Goal: Task Accomplishment & Management: Manage account settings

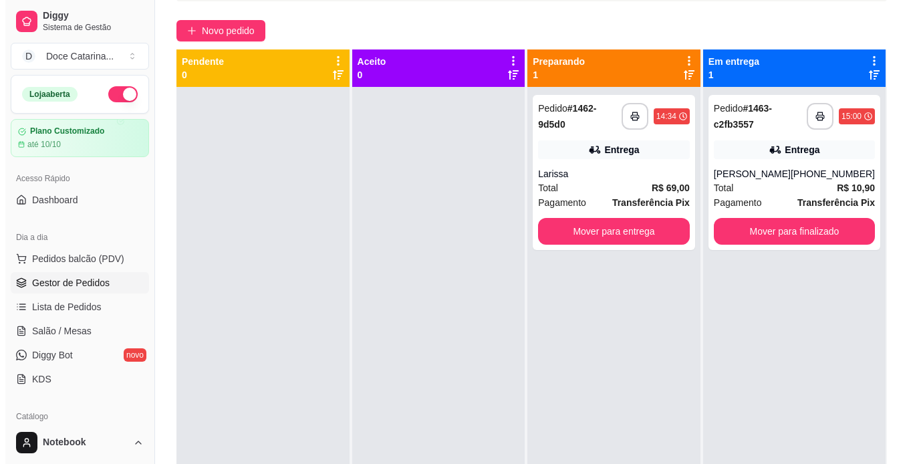
scroll to position [37, 0]
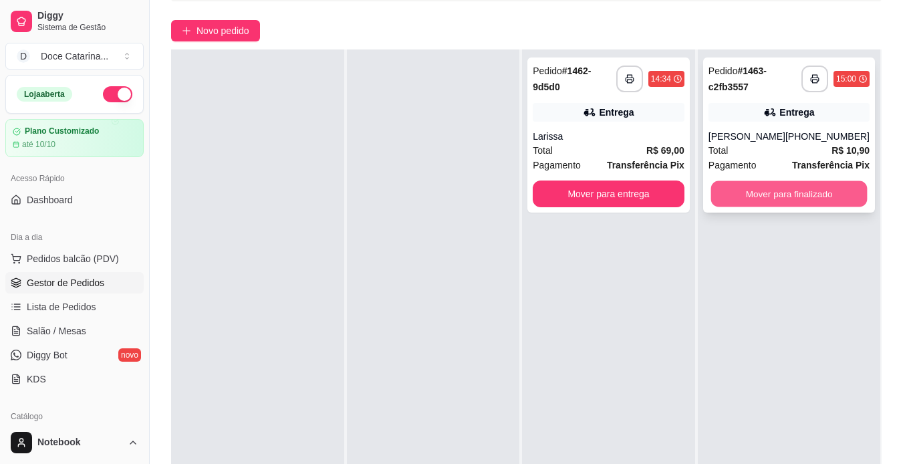
click at [749, 207] on button "Mover para finalizado" at bounding box center [788, 194] width 156 height 26
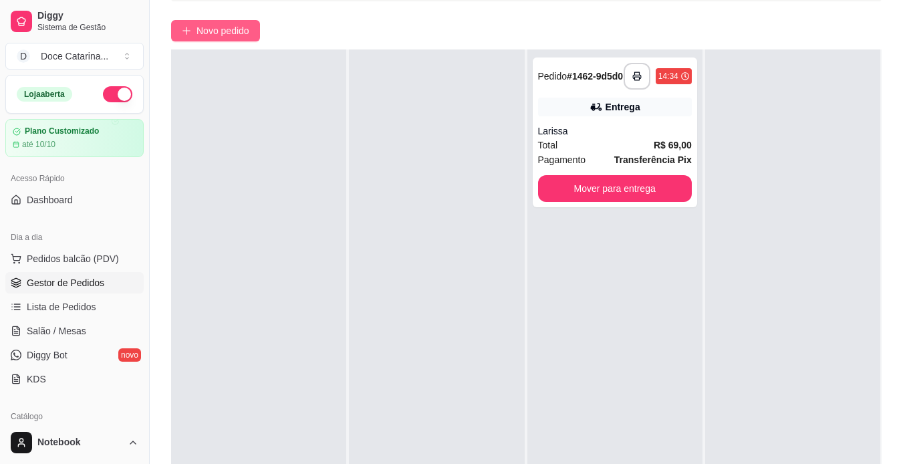
click at [208, 27] on span "Novo pedido" at bounding box center [222, 30] width 53 height 15
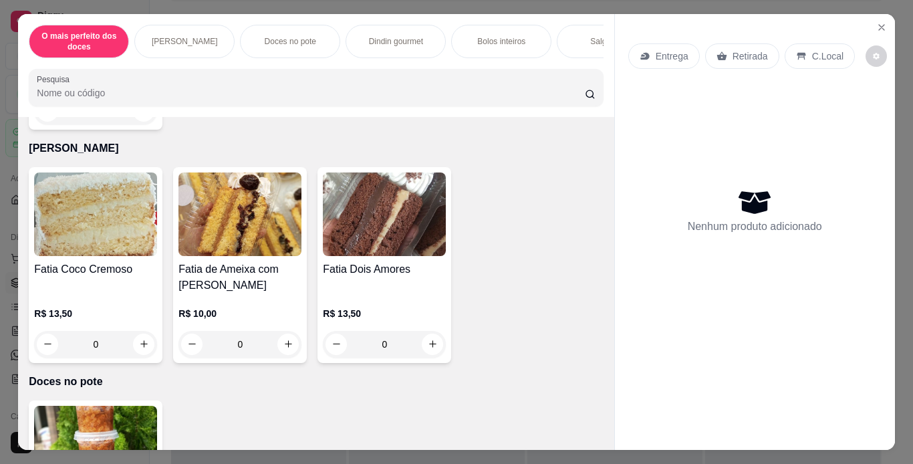
scroll to position [253, 0]
click at [289, 345] on button "increase-product-quantity" at bounding box center [288, 344] width 21 height 21
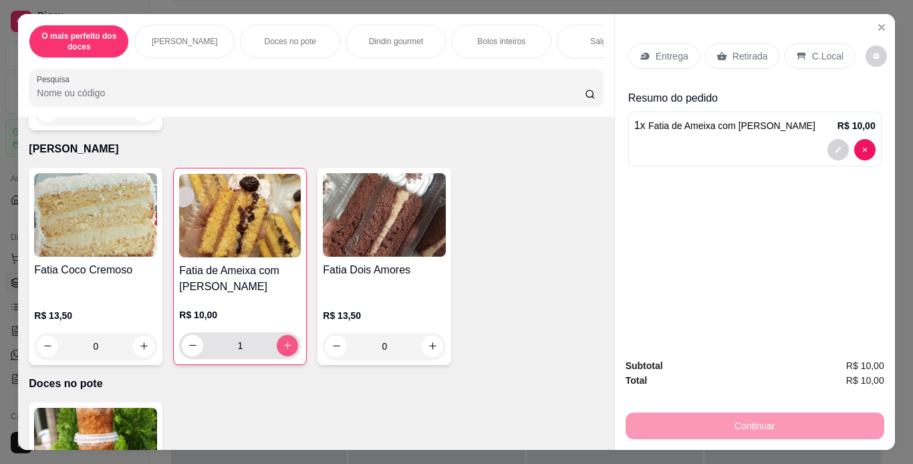
type input "1"
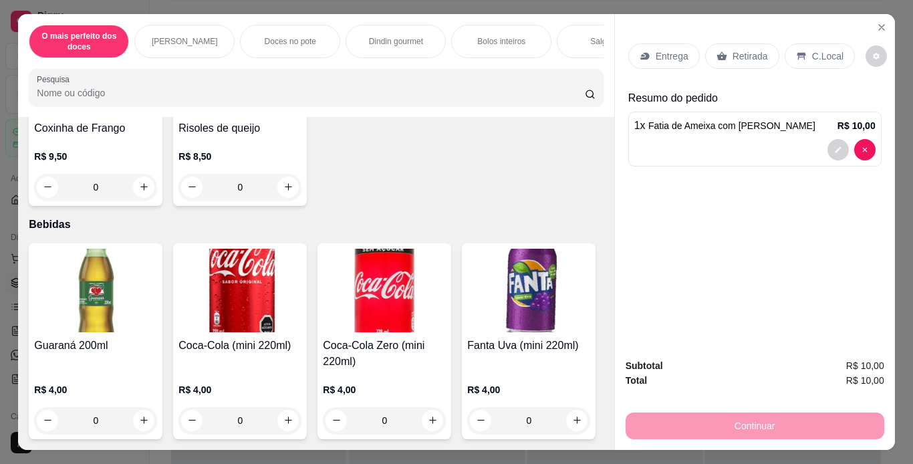
scroll to position [1639, 0]
click at [145, 197] on button "increase-product-quantity" at bounding box center [144, 186] width 21 height 21
type input "1"
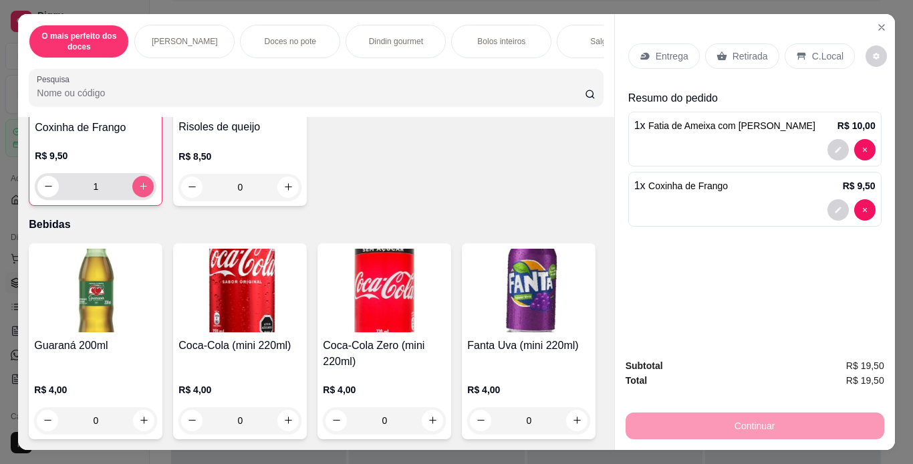
scroll to position [1639, 0]
click at [286, 197] on button "increase-product-quantity" at bounding box center [288, 186] width 21 height 21
type input "1"
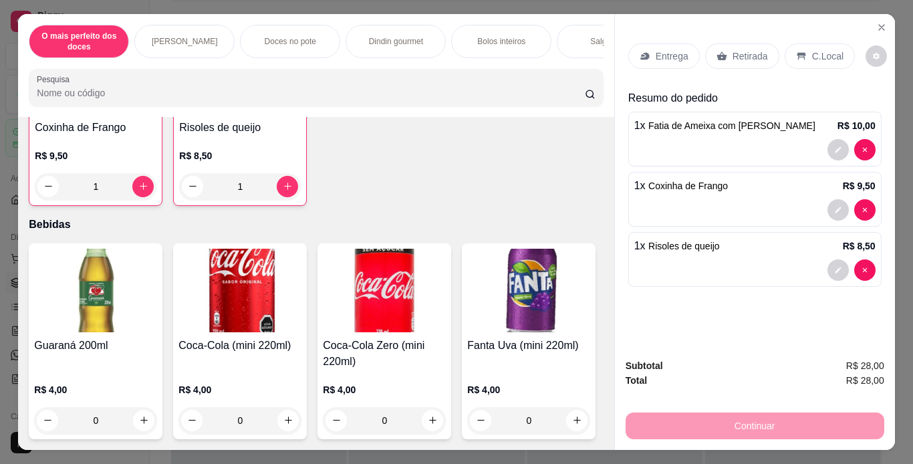
click at [680, 55] on p "Entrega" at bounding box center [672, 55] width 33 height 13
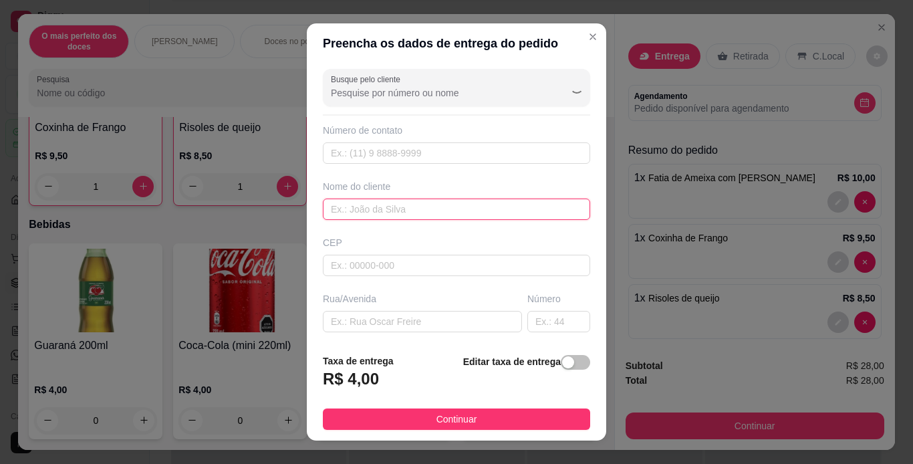
click at [449, 210] on input "text" at bounding box center [456, 208] width 267 height 21
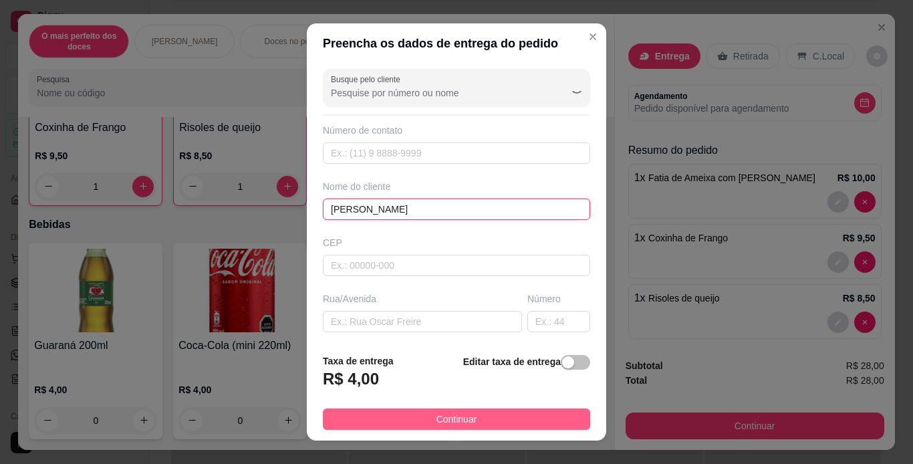
type input "[PERSON_NAME]"
click at [413, 413] on button "Continuar" at bounding box center [456, 418] width 267 height 21
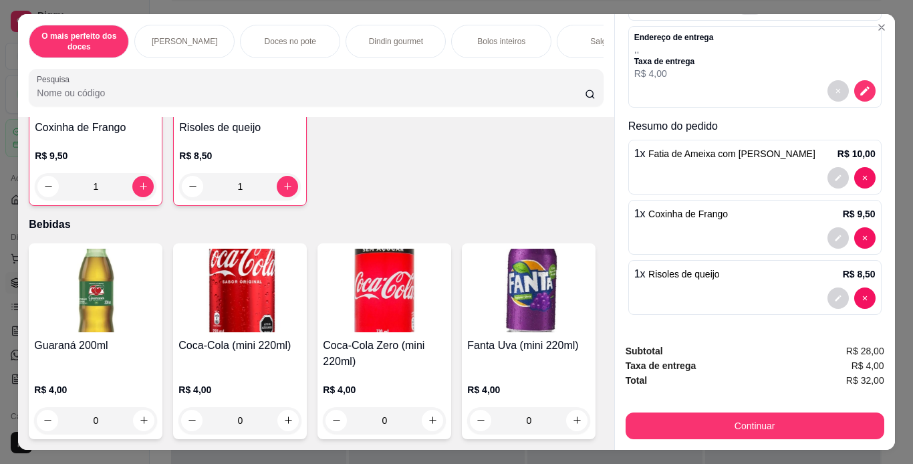
scroll to position [34, 0]
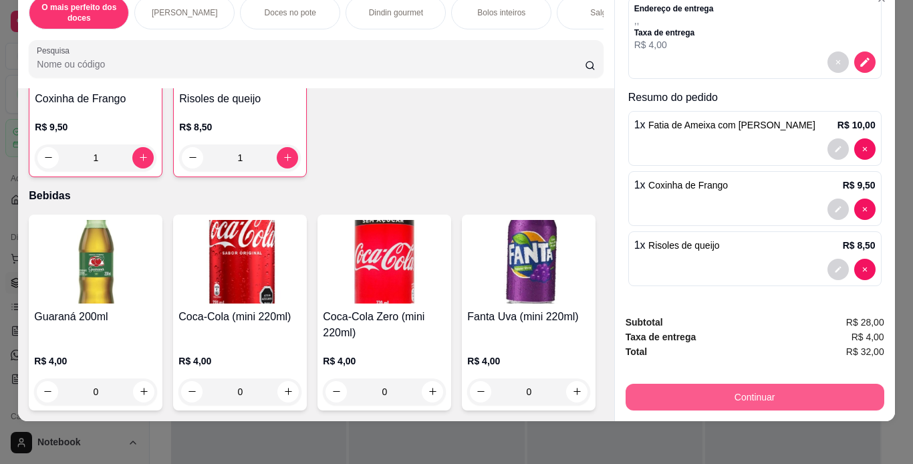
click at [726, 389] on button "Continuar" at bounding box center [754, 397] width 259 height 27
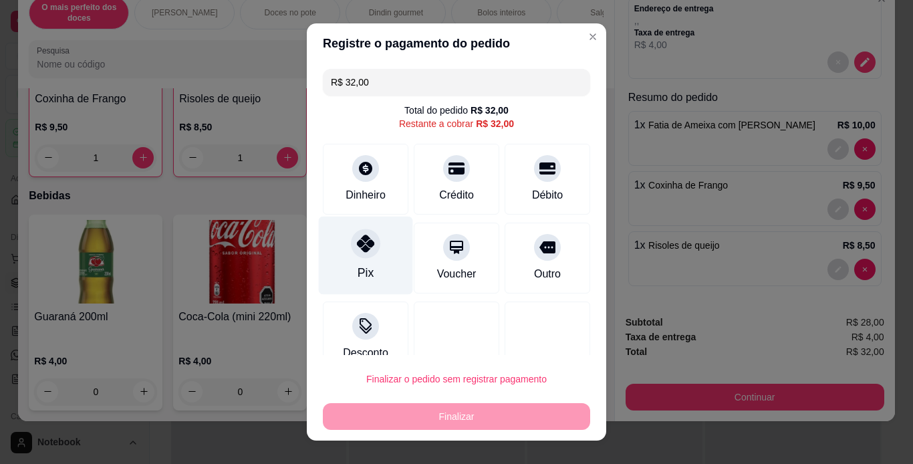
click at [362, 261] on div "Pix" at bounding box center [366, 255] width 94 height 78
type input "R$ 0,00"
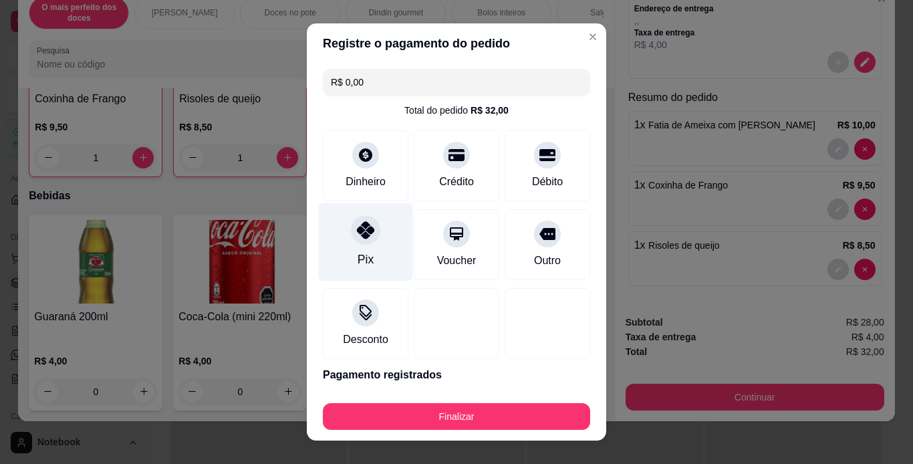
scroll to position [46, 0]
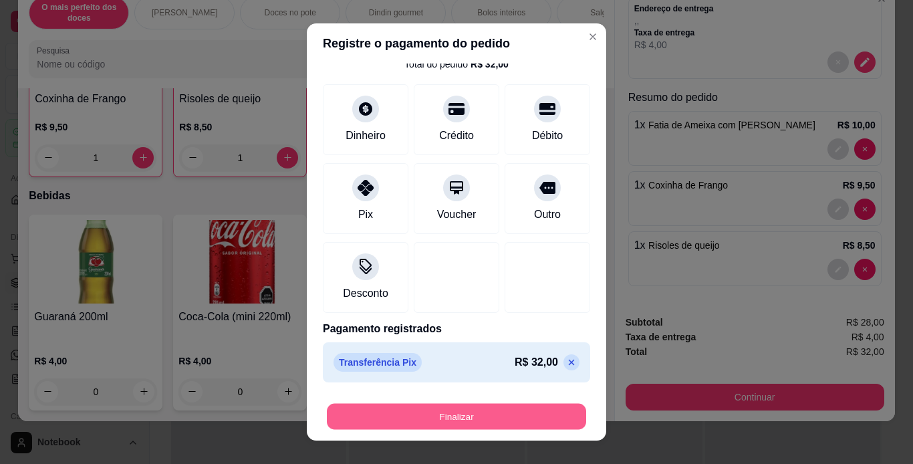
click at [390, 410] on button "Finalizar" at bounding box center [456, 417] width 259 height 26
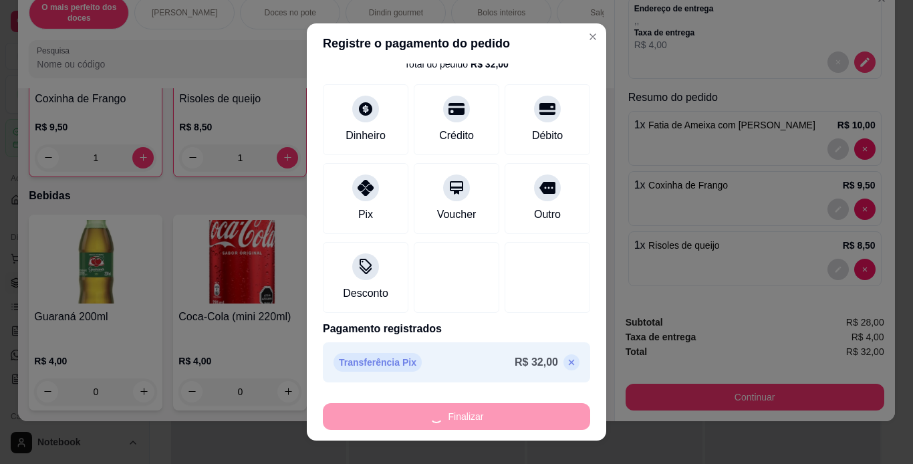
type input "0"
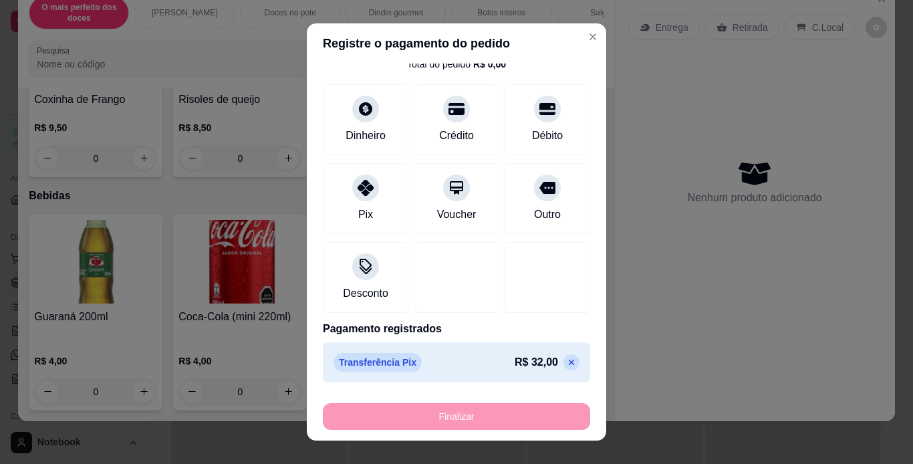
type input "-R$ 32,00"
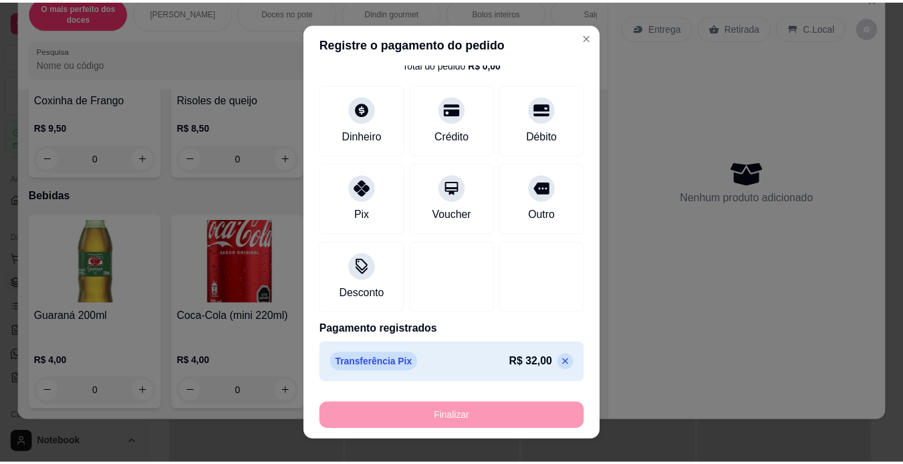
scroll to position [1637, 0]
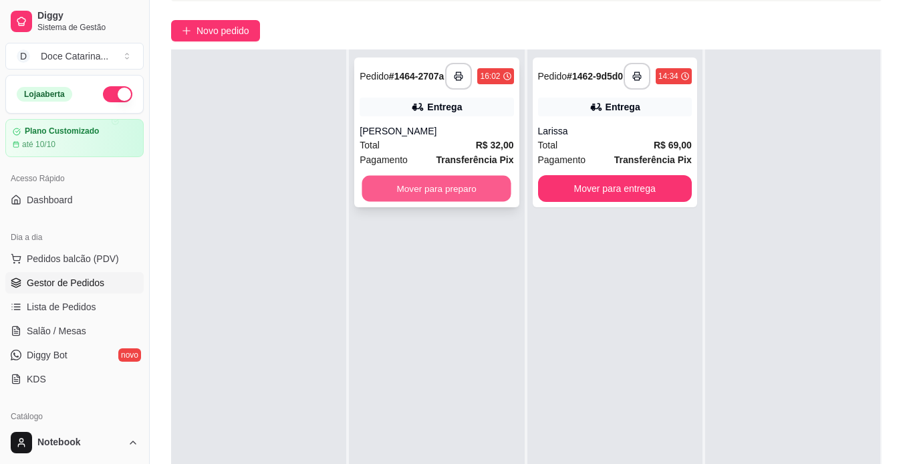
click at [438, 190] on button "Mover para preparo" at bounding box center [436, 189] width 149 height 26
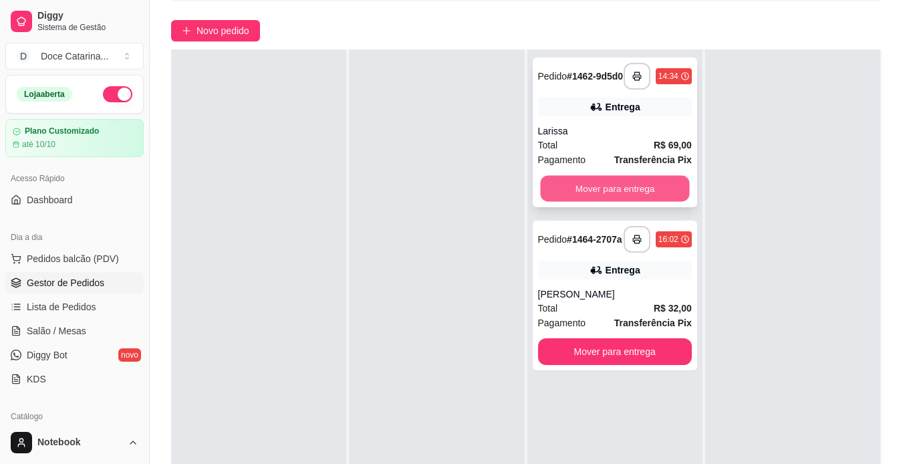
click at [588, 186] on button "Mover para entrega" at bounding box center [614, 189] width 149 height 26
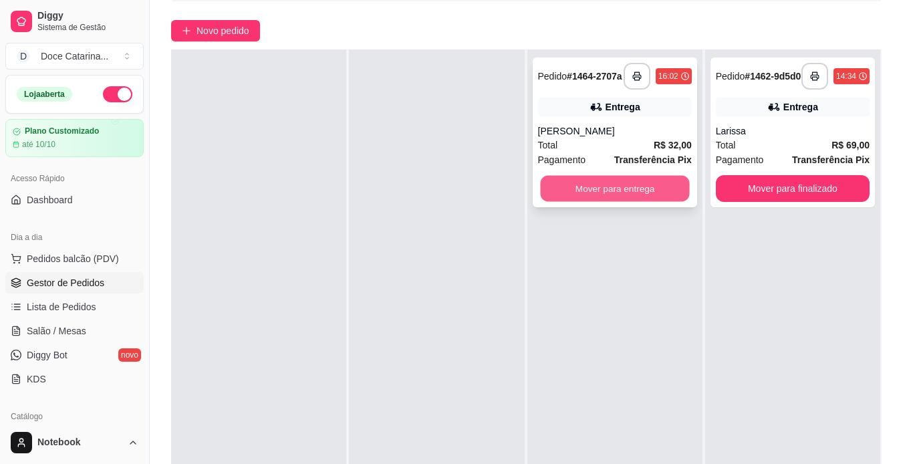
click at [599, 189] on button "Mover para entrega" at bounding box center [614, 189] width 149 height 26
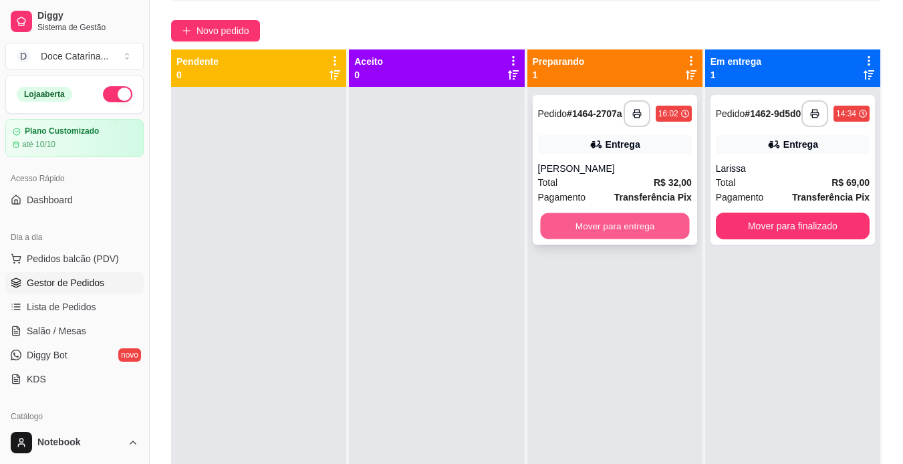
click at [611, 225] on button "Mover para entrega" at bounding box center [614, 226] width 149 height 26
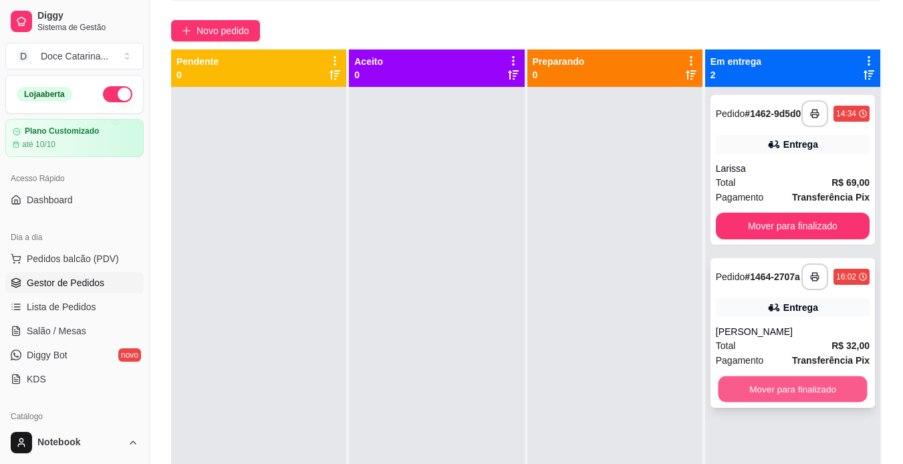
click at [785, 390] on button "Mover para finalizado" at bounding box center [792, 389] width 149 height 26
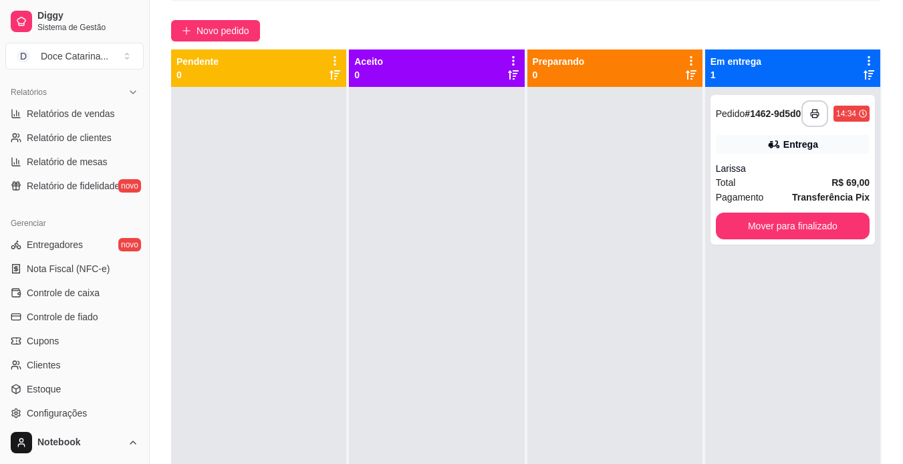
scroll to position [410, 0]
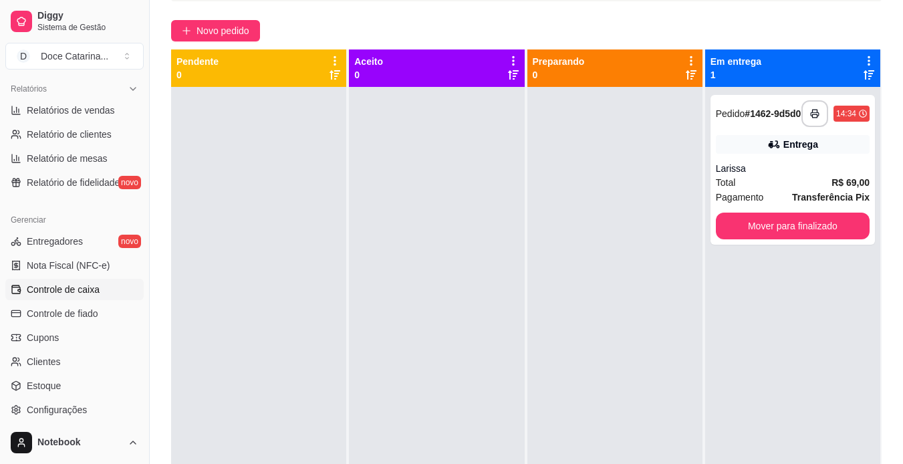
click at [57, 286] on span "Controle de caixa" at bounding box center [63, 289] width 73 height 13
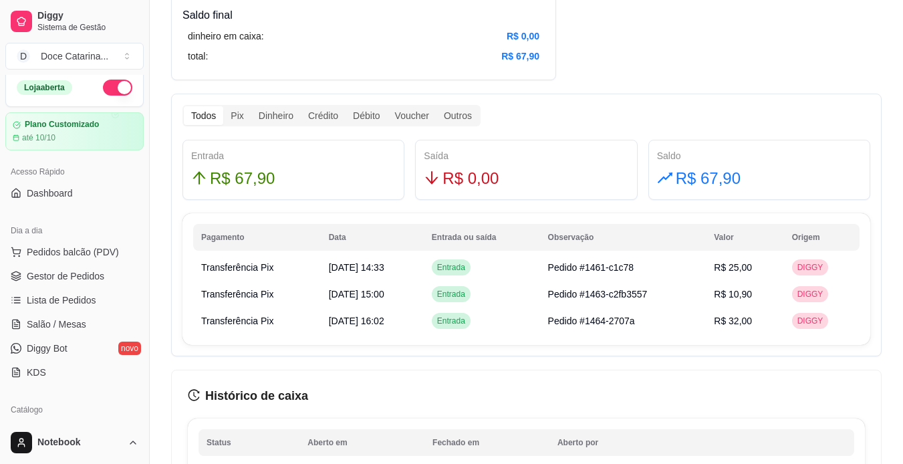
scroll to position [6, 0]
click at [72, 281] on span "Gestor de Pedidos" at bounding box center [66, 276] width 78 height 13
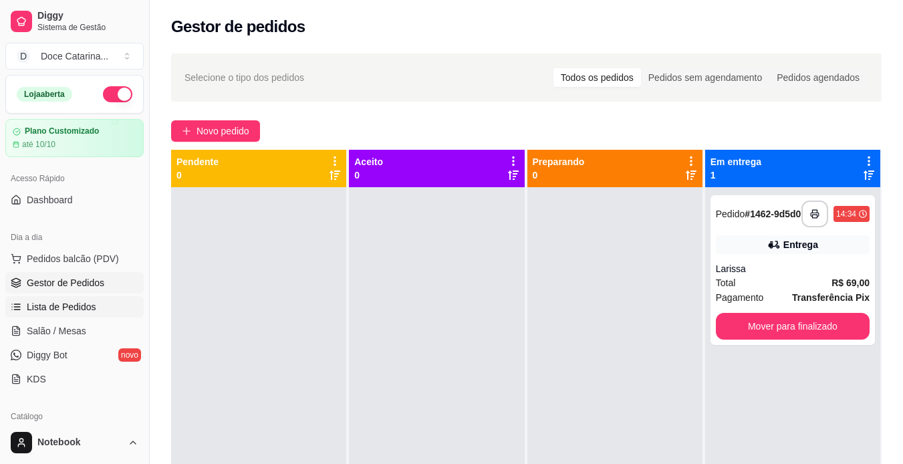
click at [79, 316] on link "Lista de Pedidos" at bounding box center [74, 306] width 138 height 21
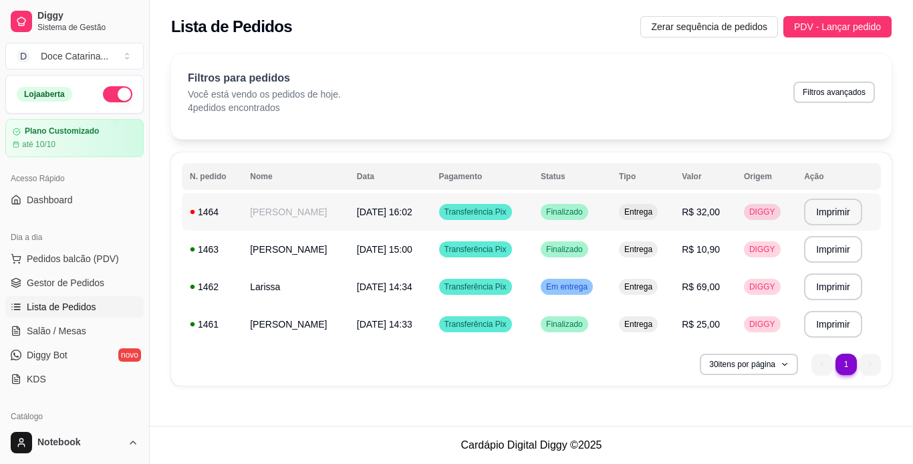
click at [204, 217] on div "1464" at bounding box center [212, 211] width 44 height 13
click at [59, 277] on span "Gestor de Pedidos" at bounding box center [66, 282] width 78 height 13
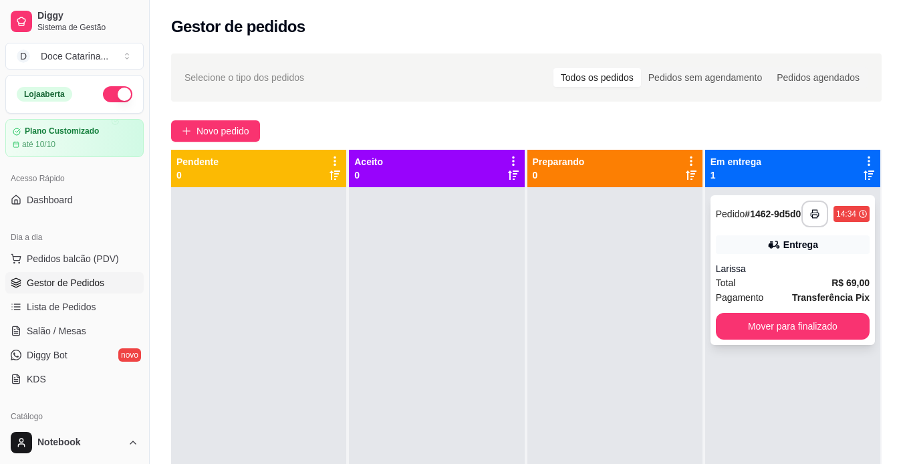
click at [761, 268] on div "Larissa" at bounding box center [793, 268] width 154 height 13
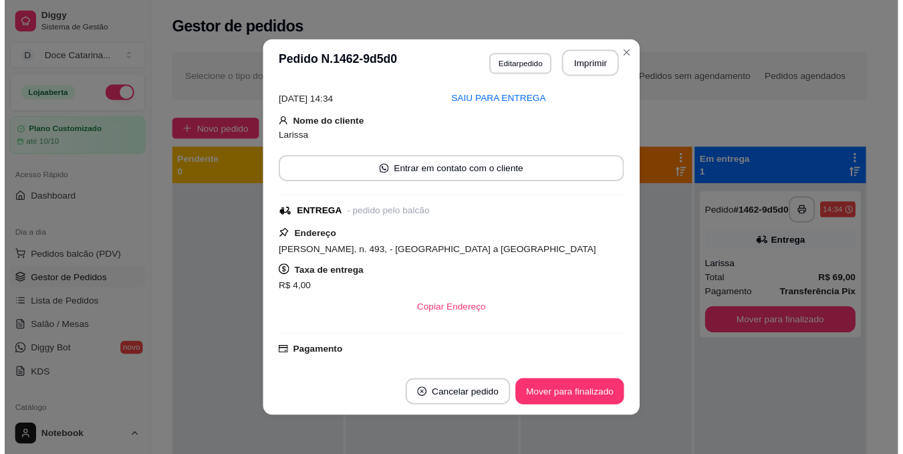
scroll to position [63, 0]
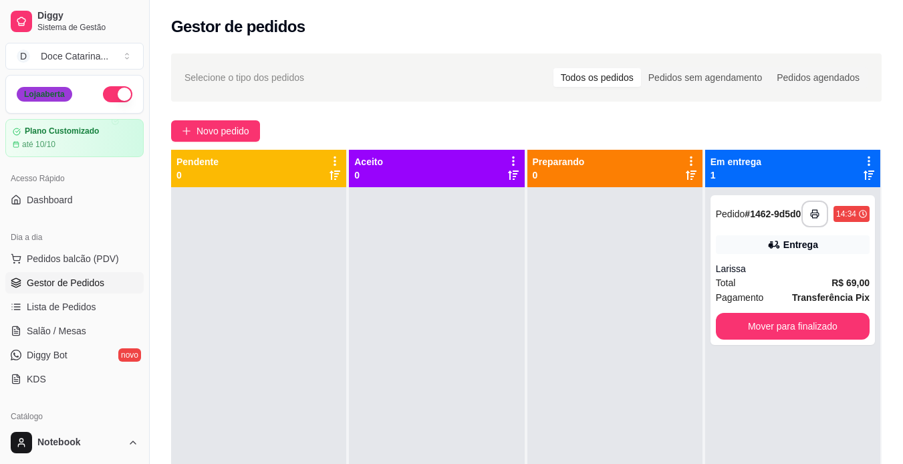
click at [43, 95] on div "Loja aberta" at bounding box center [44, 94] width 55 height 15
click at [39, 196] on span "Dashboard" at bounding box center [50, 199] width 46 height 13
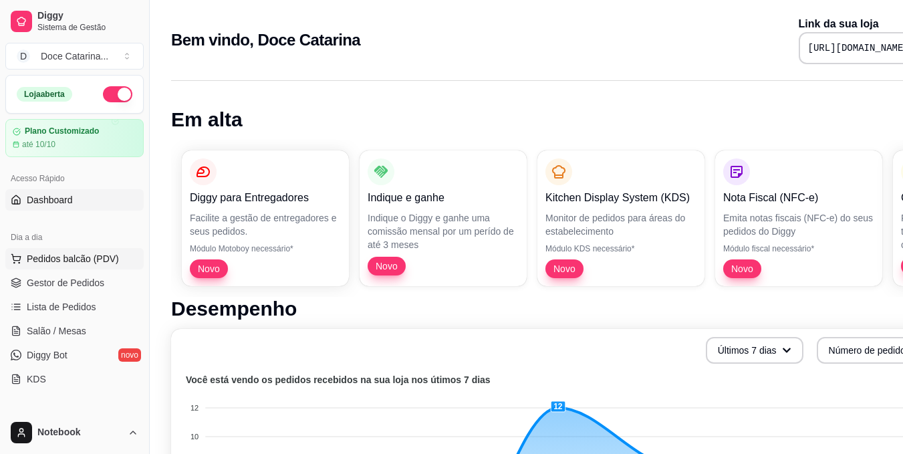
click at [53, 267] on button "Pedidos balcão (PDV)" at bounding box center [74, 258] width 138 height 21
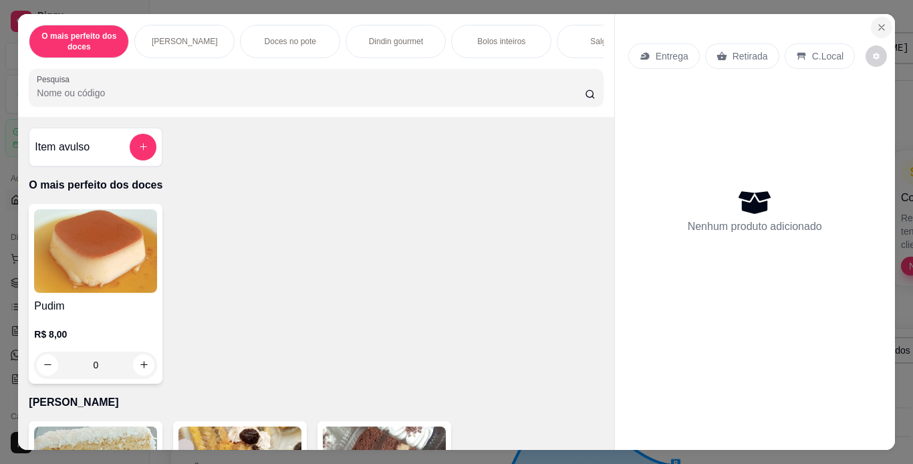
click at [879, 25] on icon "Close" at bounding box center [881, 27] width 5 height 5
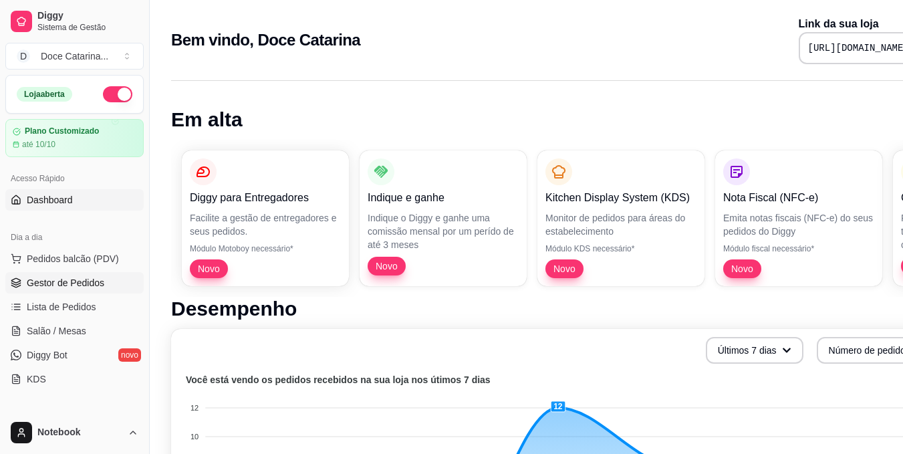
click at [82, 280] on span "Gestor de Pedidos" at bounding box center [66, 282] width 78 height 13
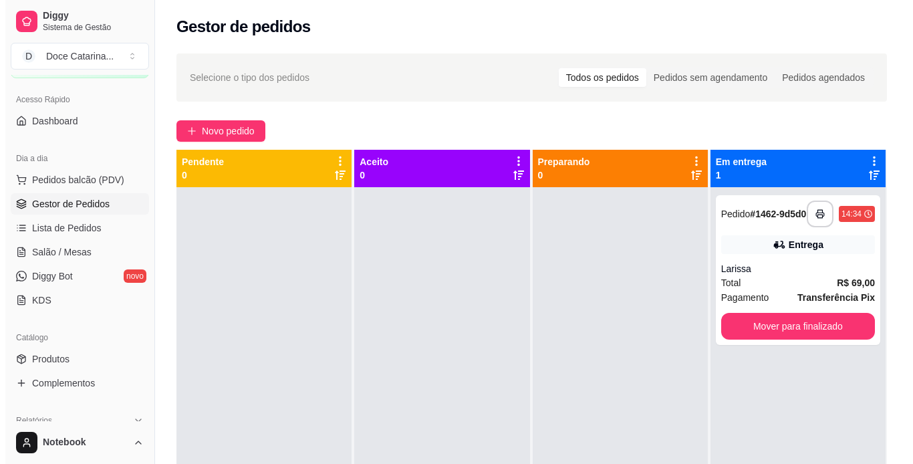
scroll to position [81, 0]
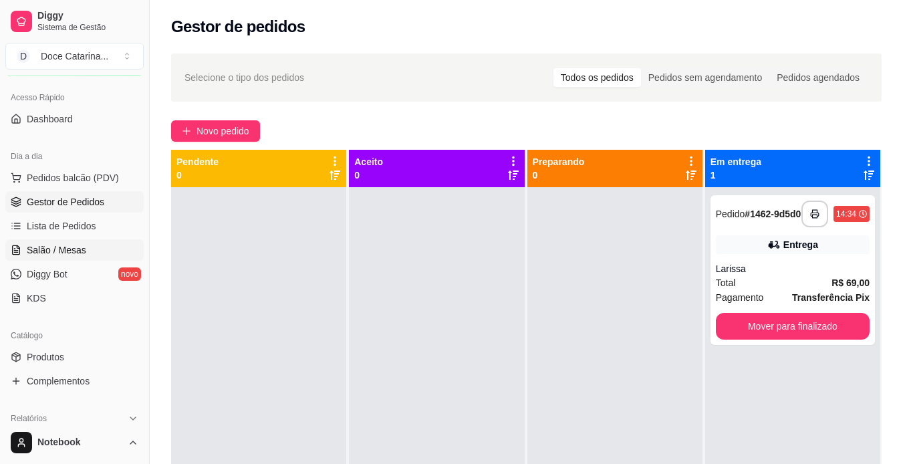
click at [57, 250] on span "Salão / Mesas" at bounding box center [56, 249] width 59 height 13
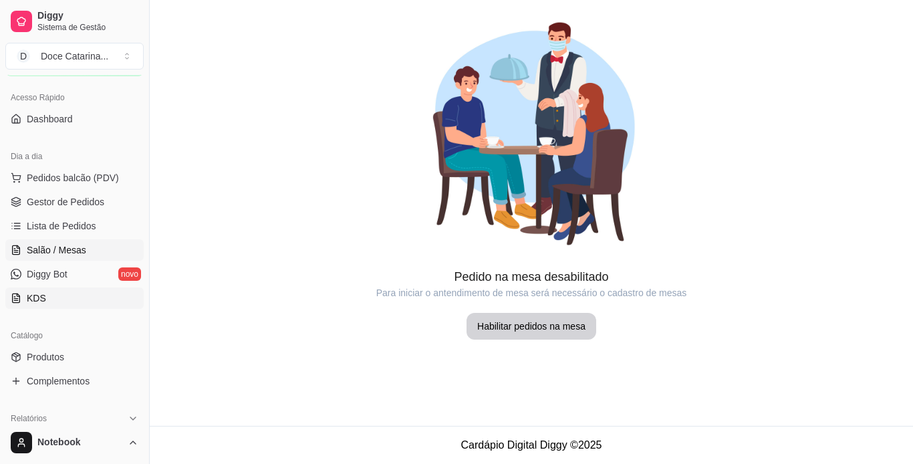
click at [67, 289] on link "KDS" at bounding box center [74, 297] width 138 height 21
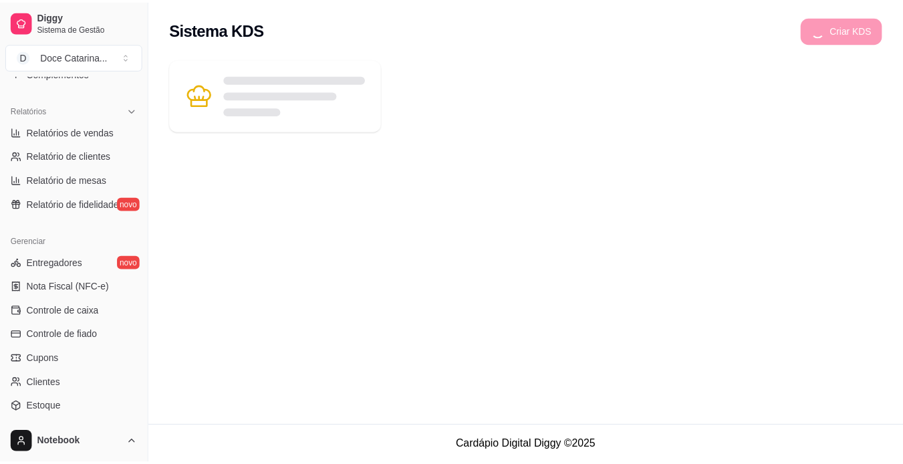
scroll to position [392, 0]
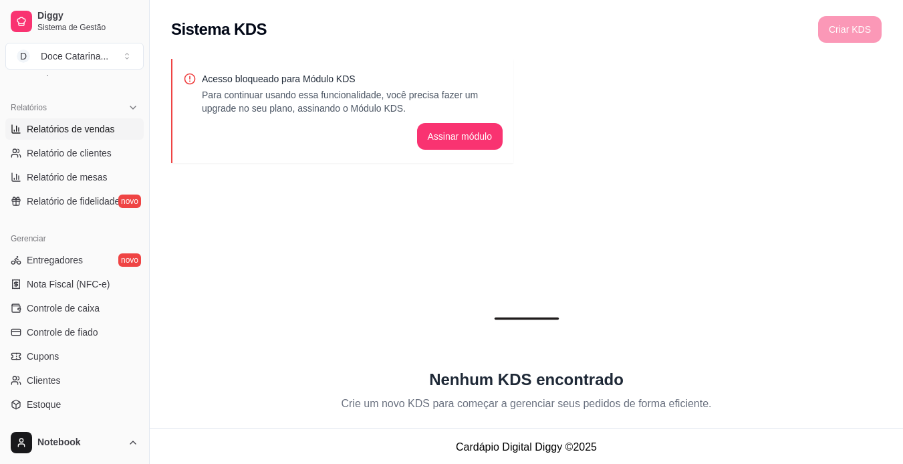
click at [94, 129] on span "Relatórios de vendas" at bounding box center [71, 128] width 88 height 13
select select "ALL"
select select "0"
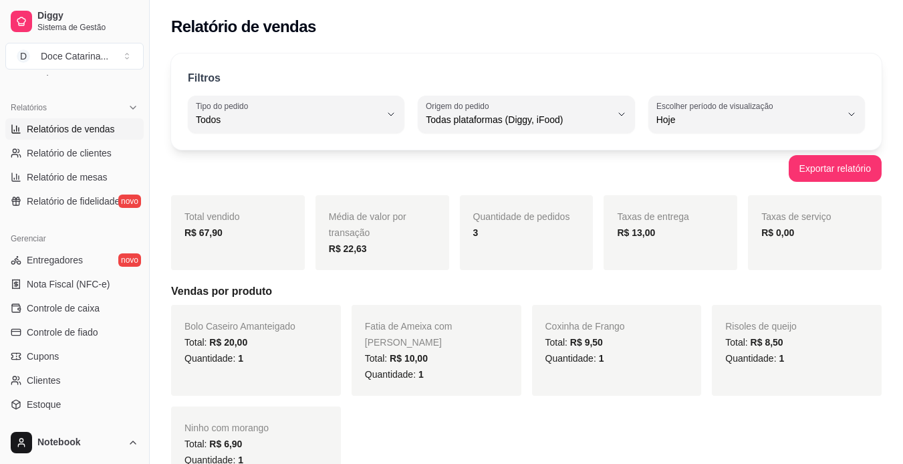
click at [5, 118] on link "Relatórios de vendas" at bounding box center [74, 128] width 138 height 21
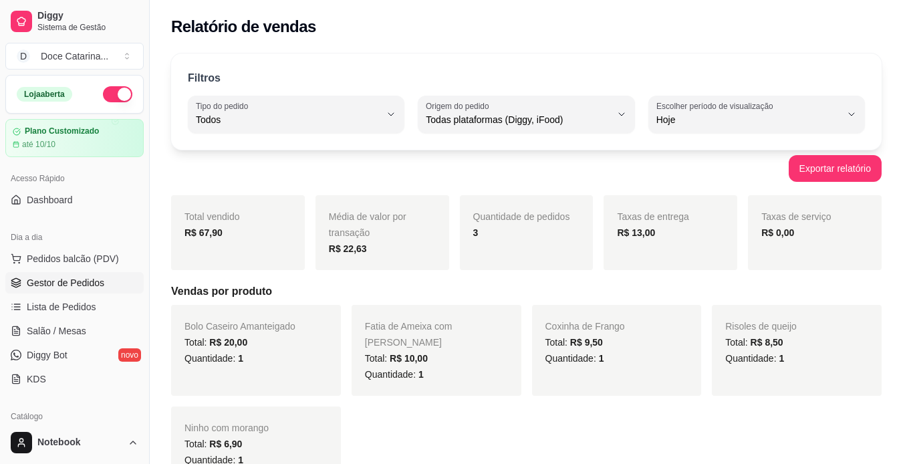
click at [60, 277] on span "Gestor de Pedidos" at bounding box center [66, 282] width 78 height 13
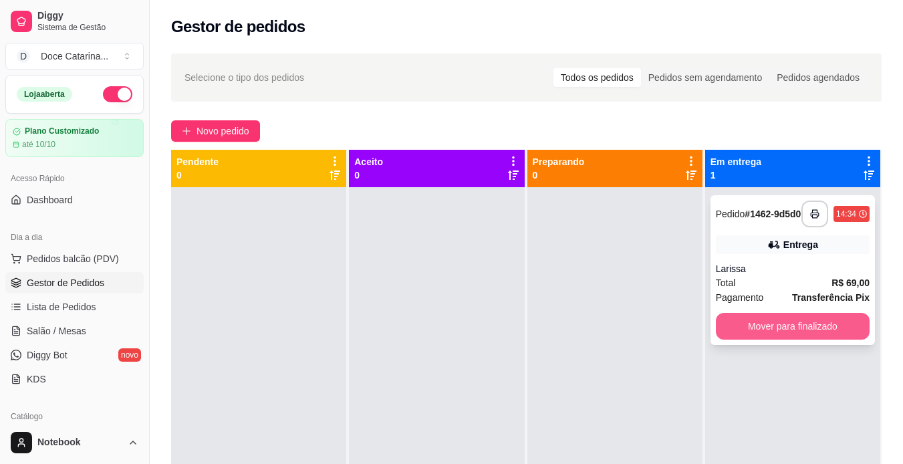
click at [739, 335] on button "Mover para finalizado" at bounding box center [793, 326] width 154 height 27
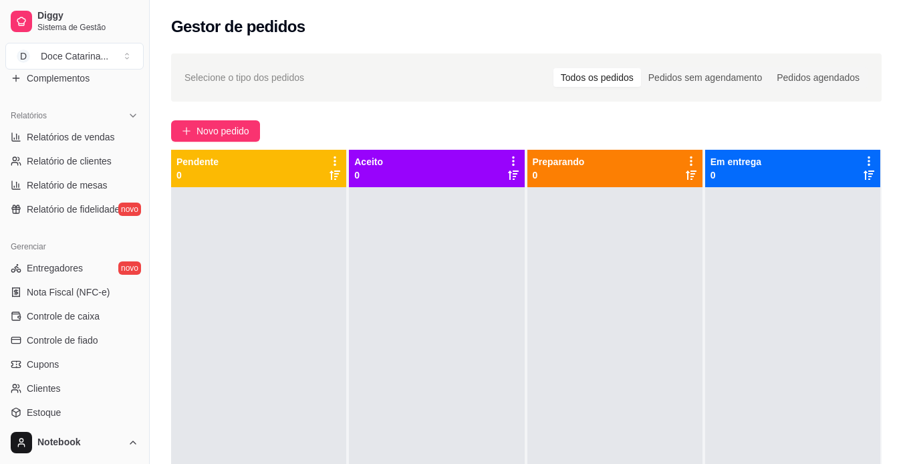
scroll to position [387, 0]
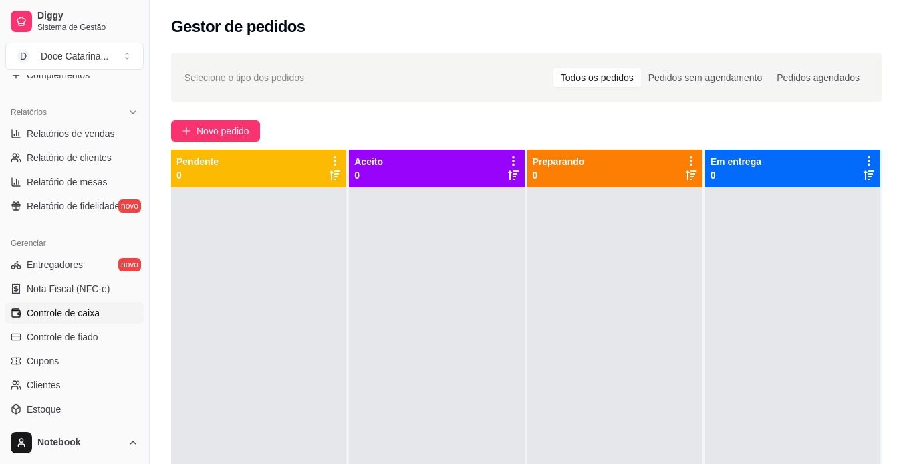
click at [77, 311] on span "Controle de caixa" at bounding box center [63, 312] width 73 height 13
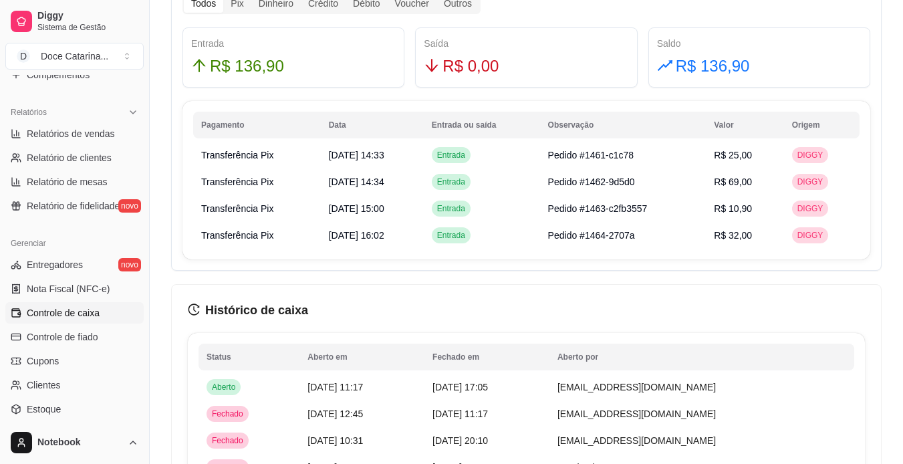
scroll to position [811, 0]
